Goal: Task Accomplishment & Management: Manage account settings

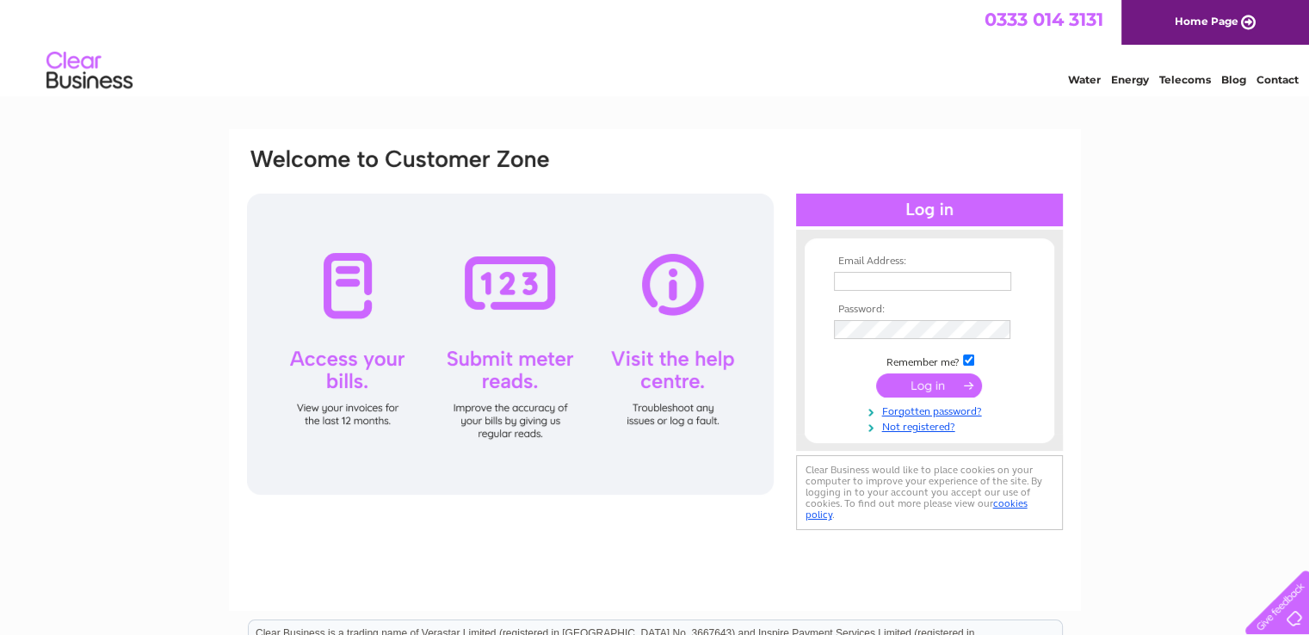
click at [864, 283] on input "text" at bounding box center [922, 281] width 177 height 19
type input "[EMAIL_ADDRESS][DOMAIN_NAME]"
click at [922, 386] on input "submit" at bounding box center [929, 386] width 106 height 24
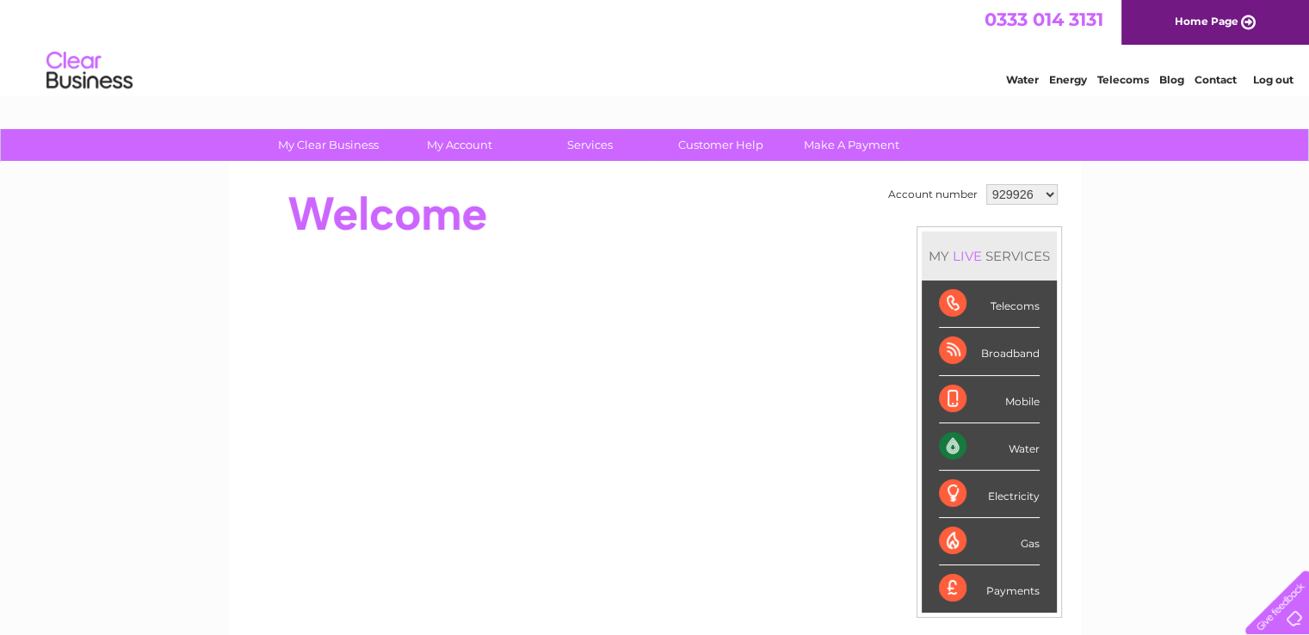
click at [1005, 443] on div "Water" at bounding box center [989, 446] width 101 height 47
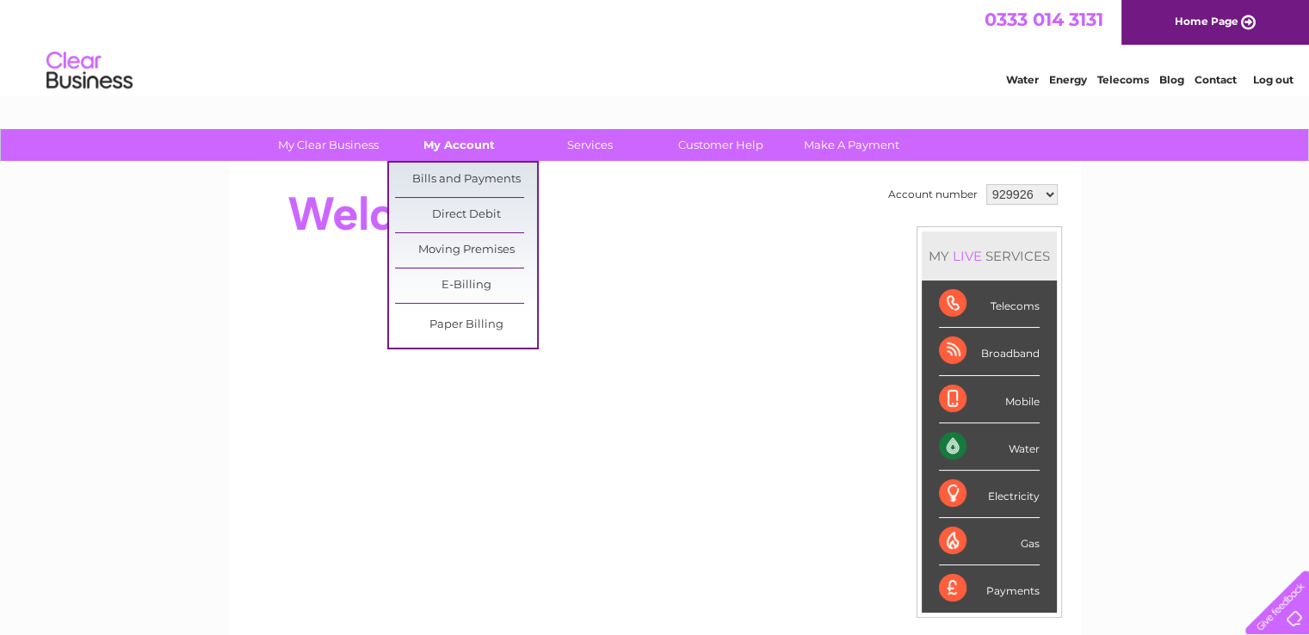
click at [455, 142] on link "My Account" at bounding box center [459, 145] width 142 height 32
click at [454, 176] on link "Bills and Payments" at bounding box center [466, 180] width 142 height 34
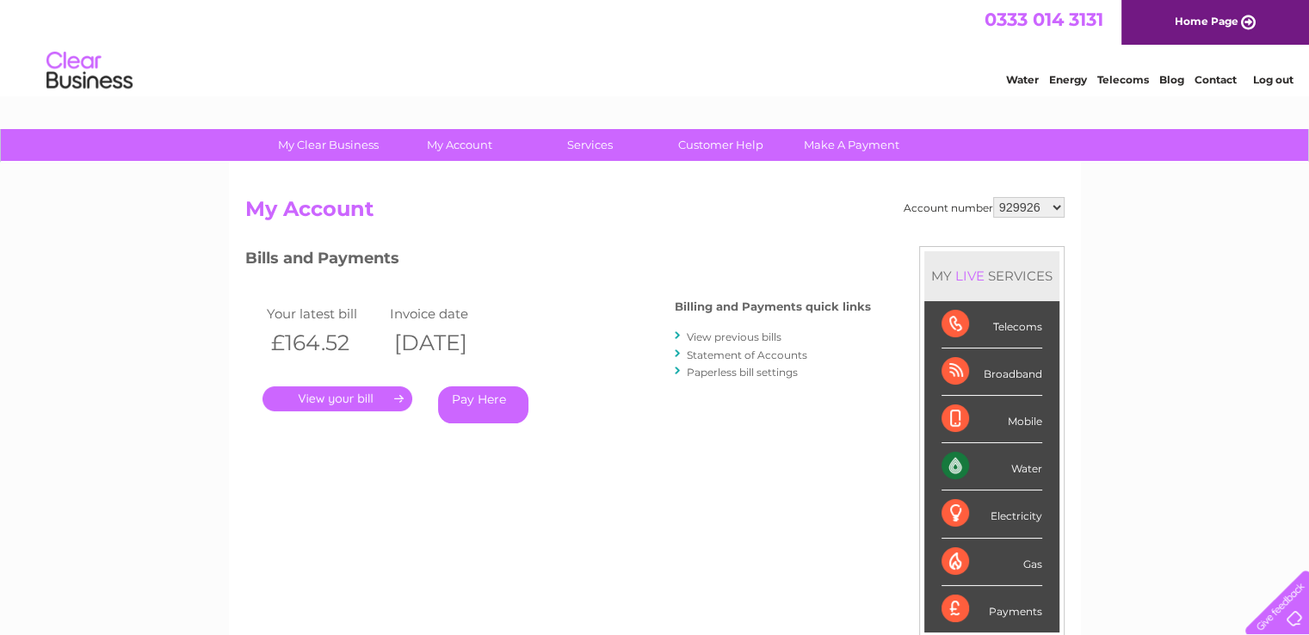
click at [1275, 77] on link "Log out" at bounding box center [1272, 79] width 40 height 13
